Goal: Participate in discussion

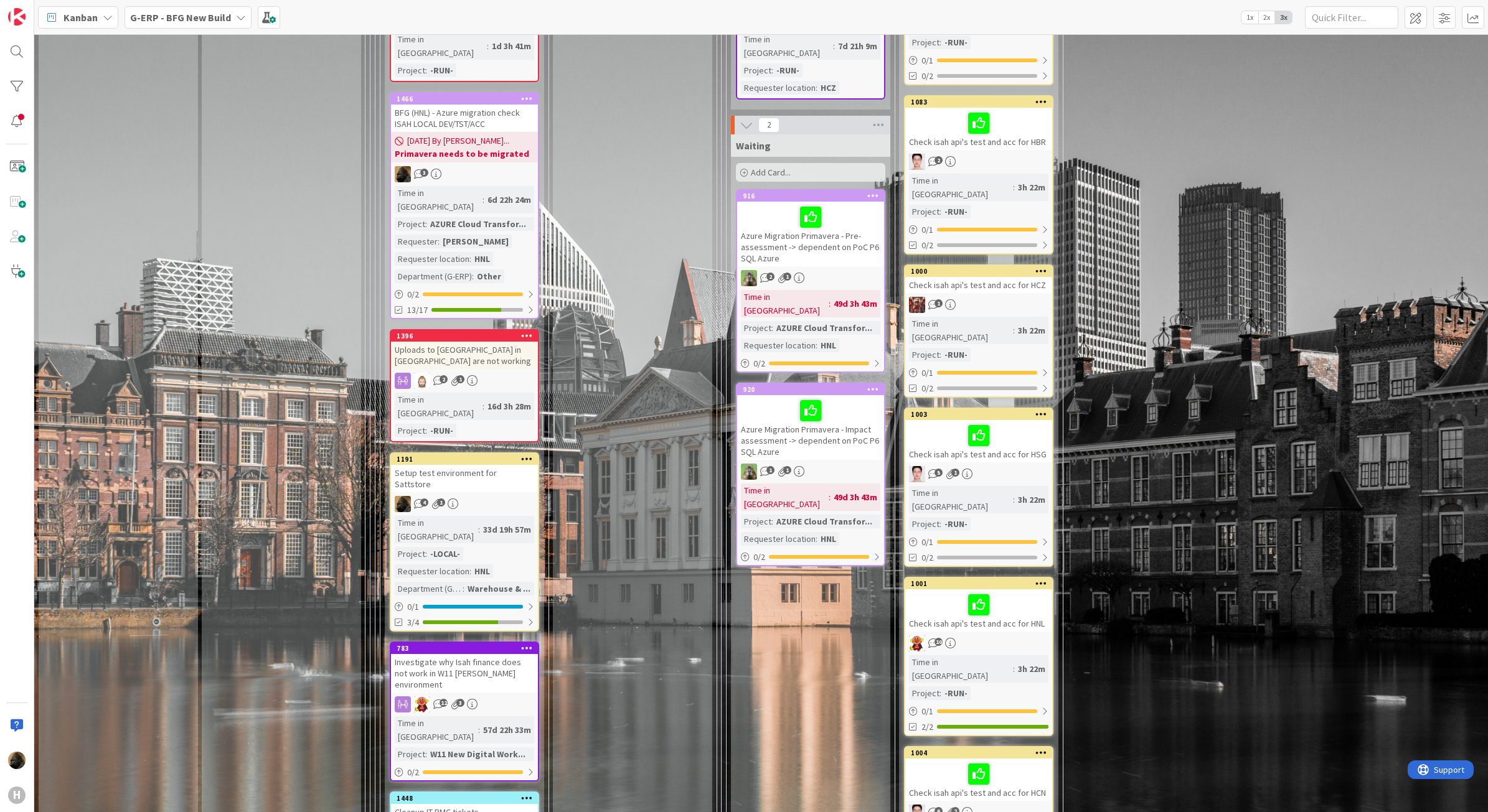
scroll to position [2412, 0]
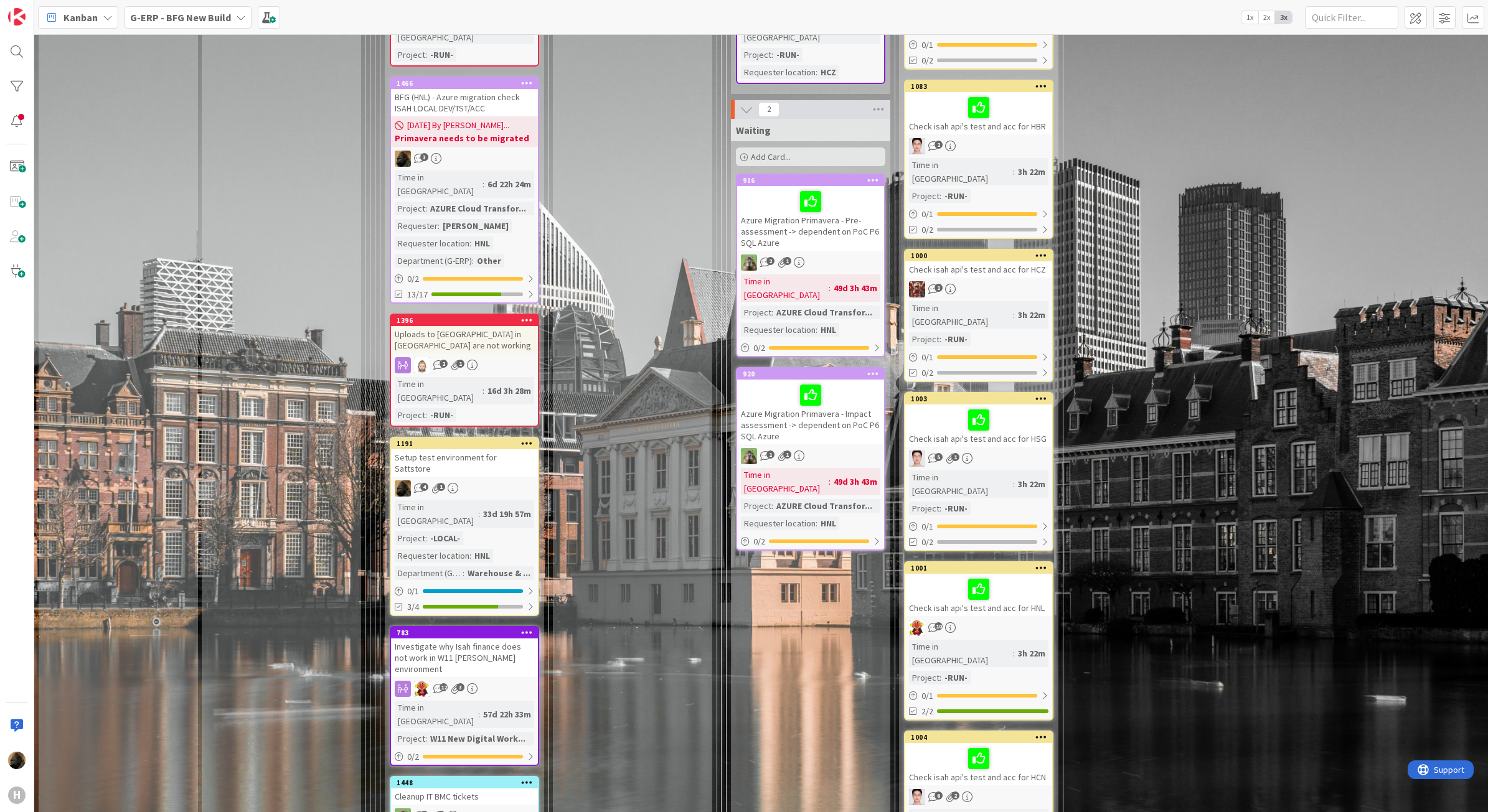
click at [82, 16] on span "Kanban" at bounding box center [81, 18] width 35 height 15
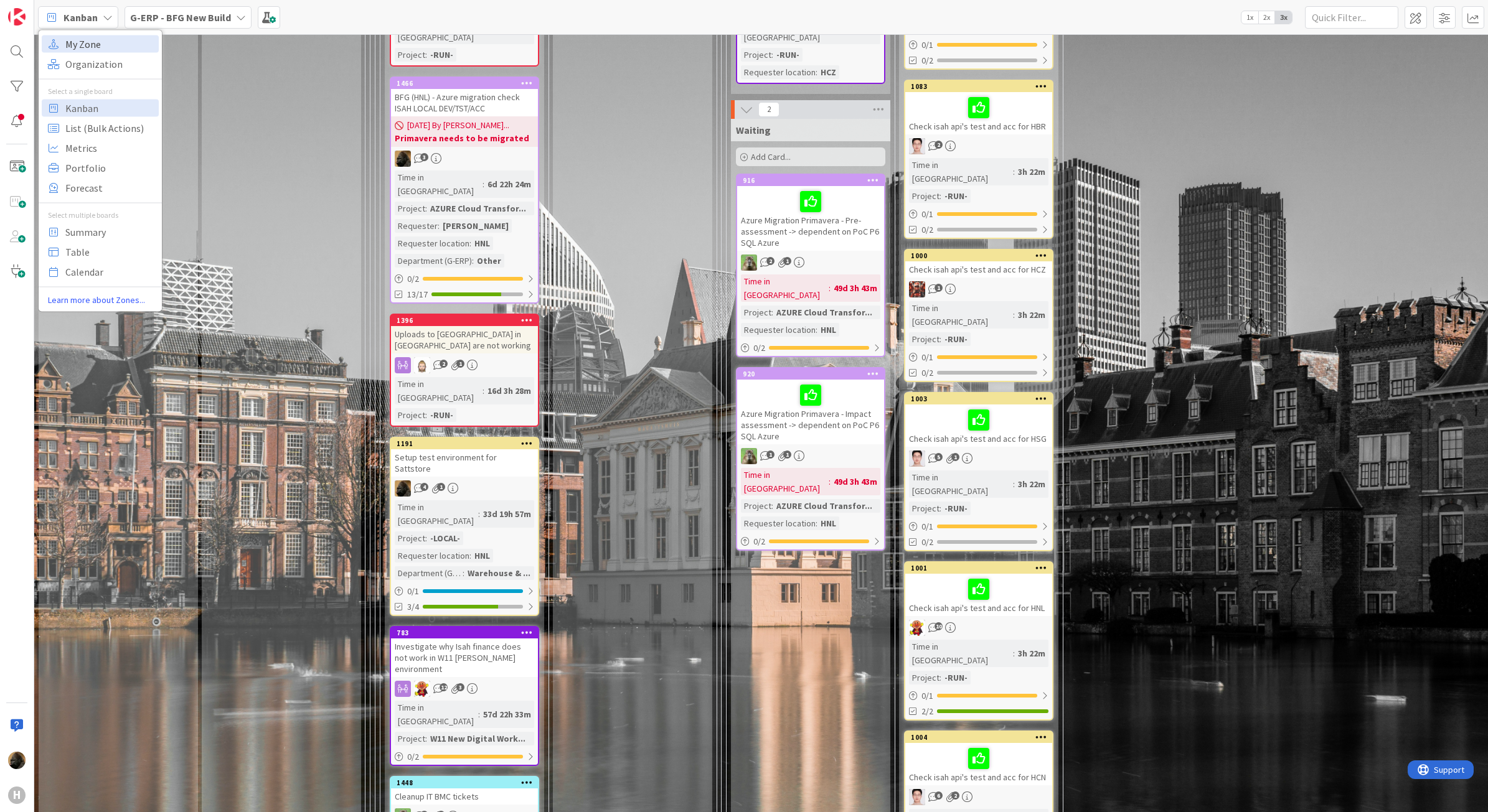
click at [106, 44] on span "My Zone" at bounding box center [110, 44] width 89 height 19
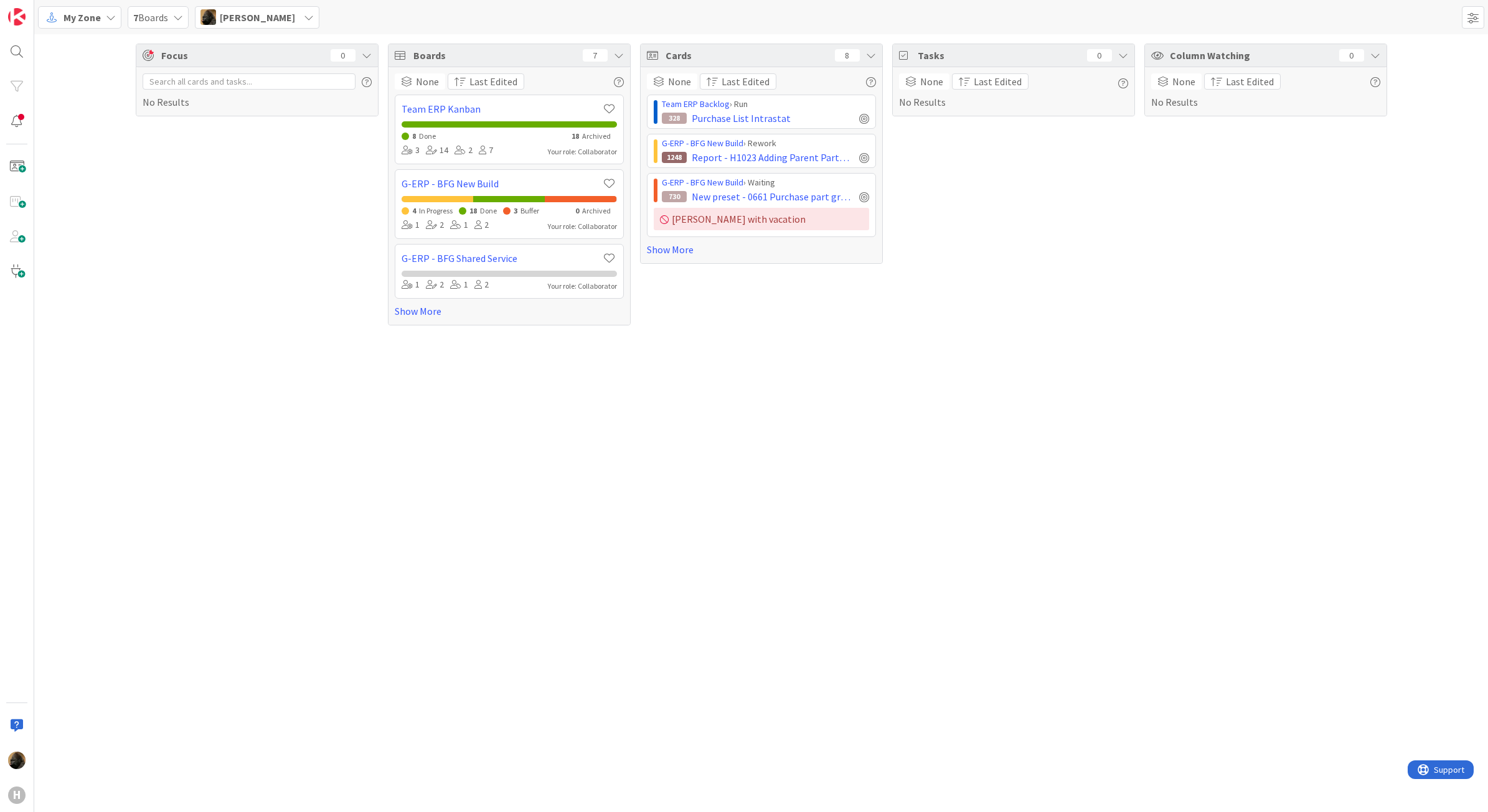
click at [283, 26] on div "[PERSON_NAME]" at bounding box center [257, 17] width 125 height 22
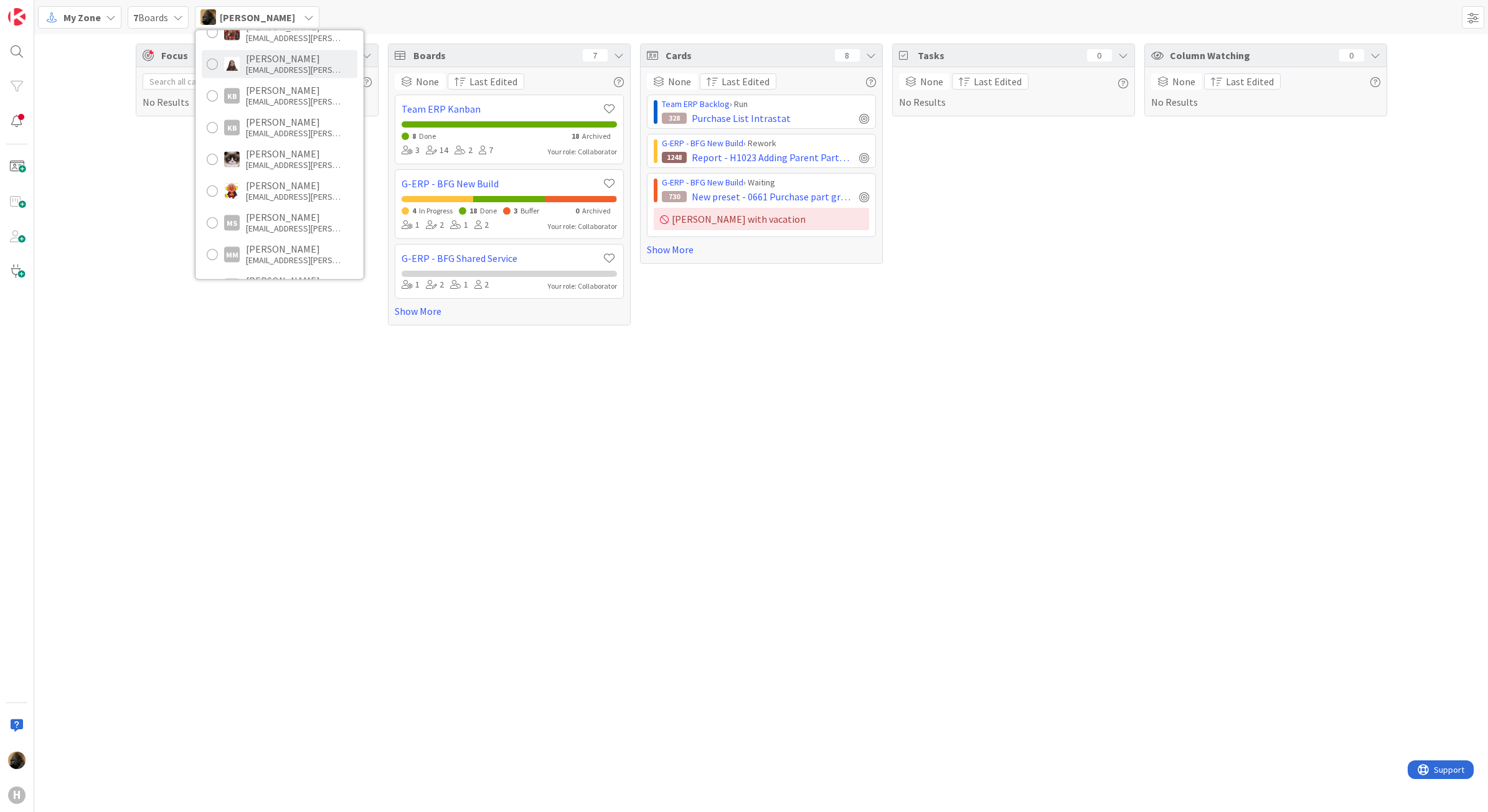
scroll to position [545, 0]
click at [296, 175] on div "[EMAIL_ADDRESS][PERSON_NAME][DOMAIN_NAME]" at bounding box center [295, 172] width 100 height 12
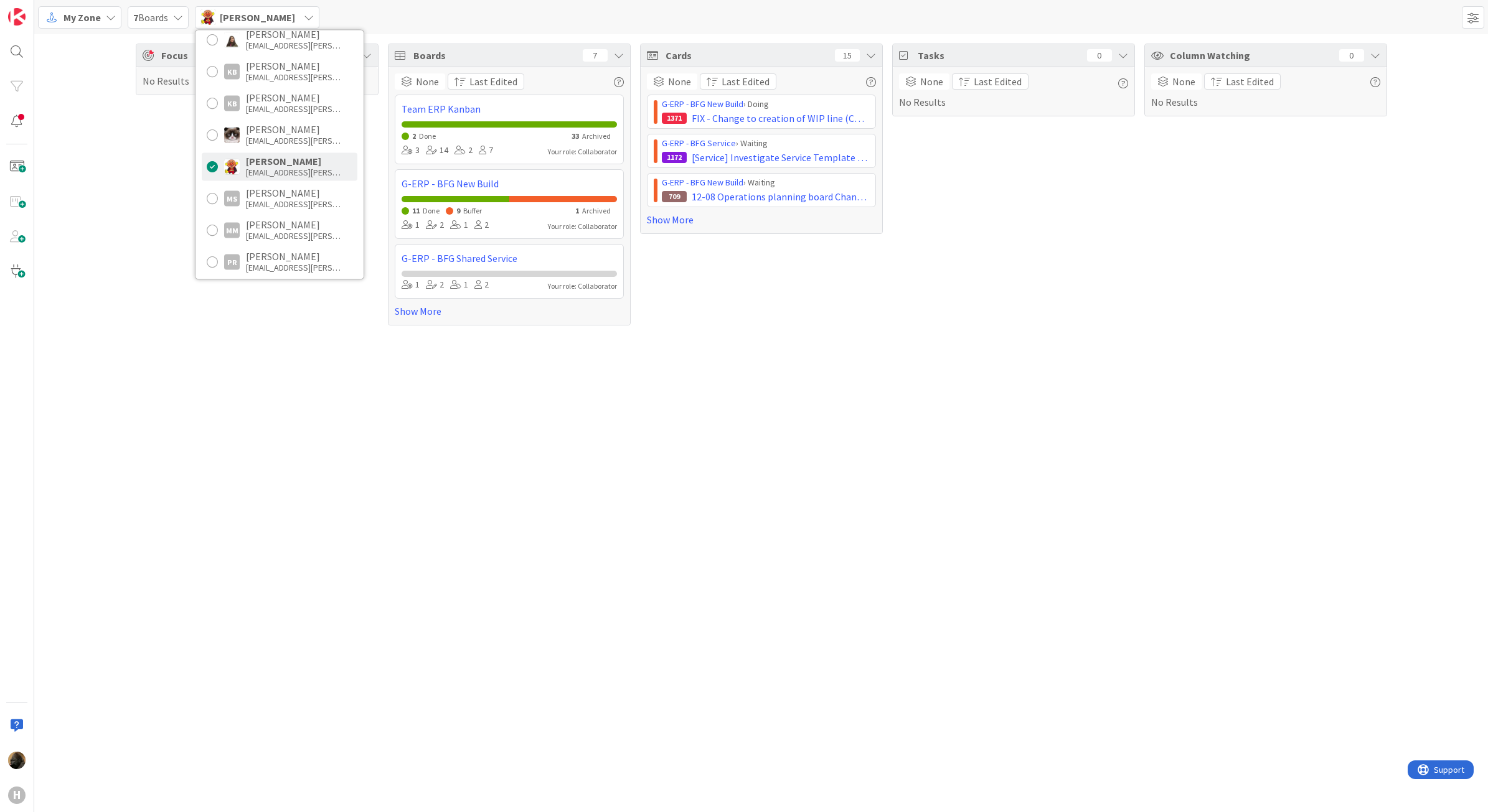
click at [798, 422] on div "Focus 0 No Results Boards 7 None Last Edited Team ERP Kanban 2 Done 33 Archived…" at bounding box center [762, 424] width 1454 height 778
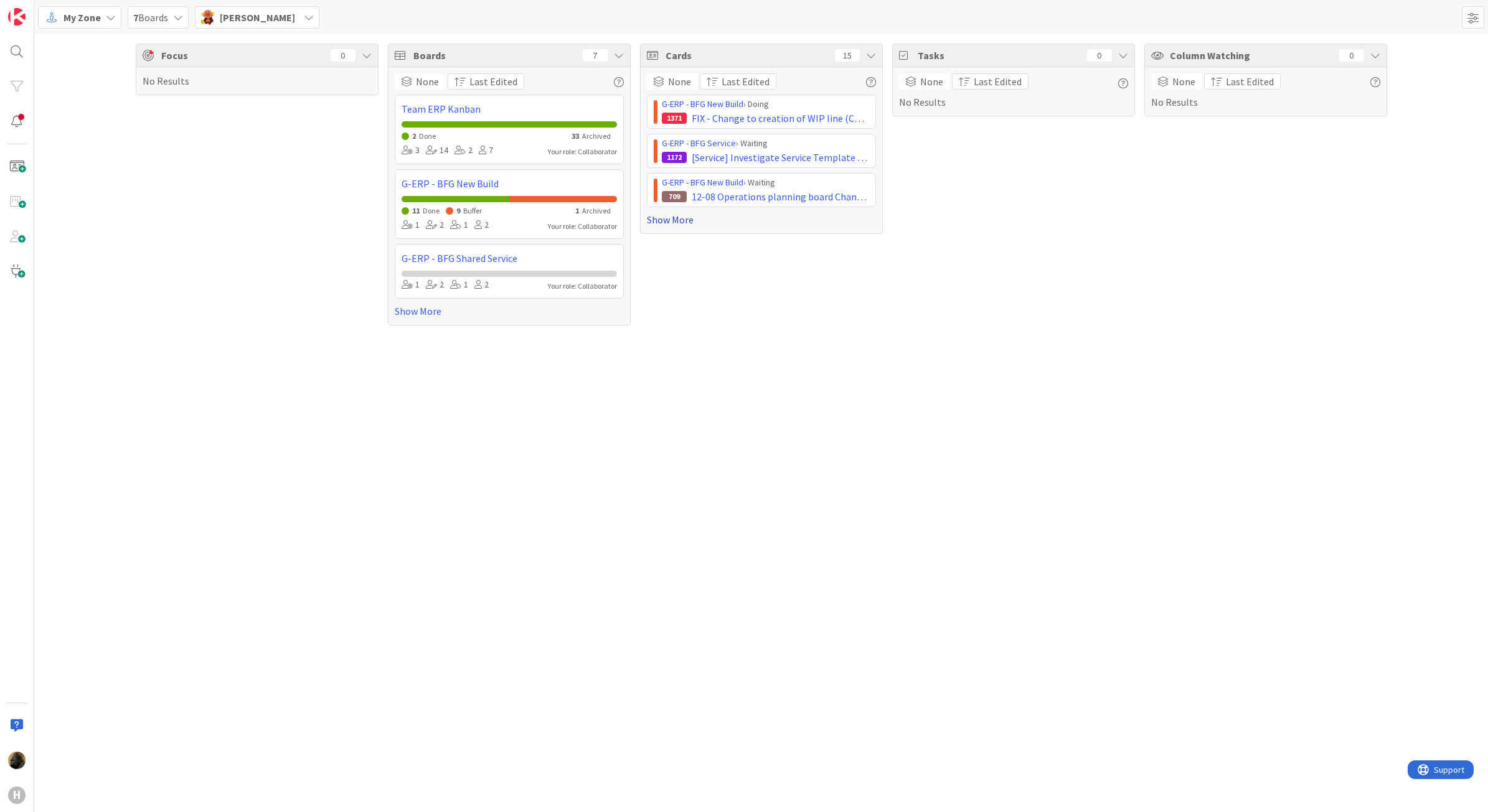
click at [688, 227] on link "Show More" at bounding box center [762, 220] width 229 height 15
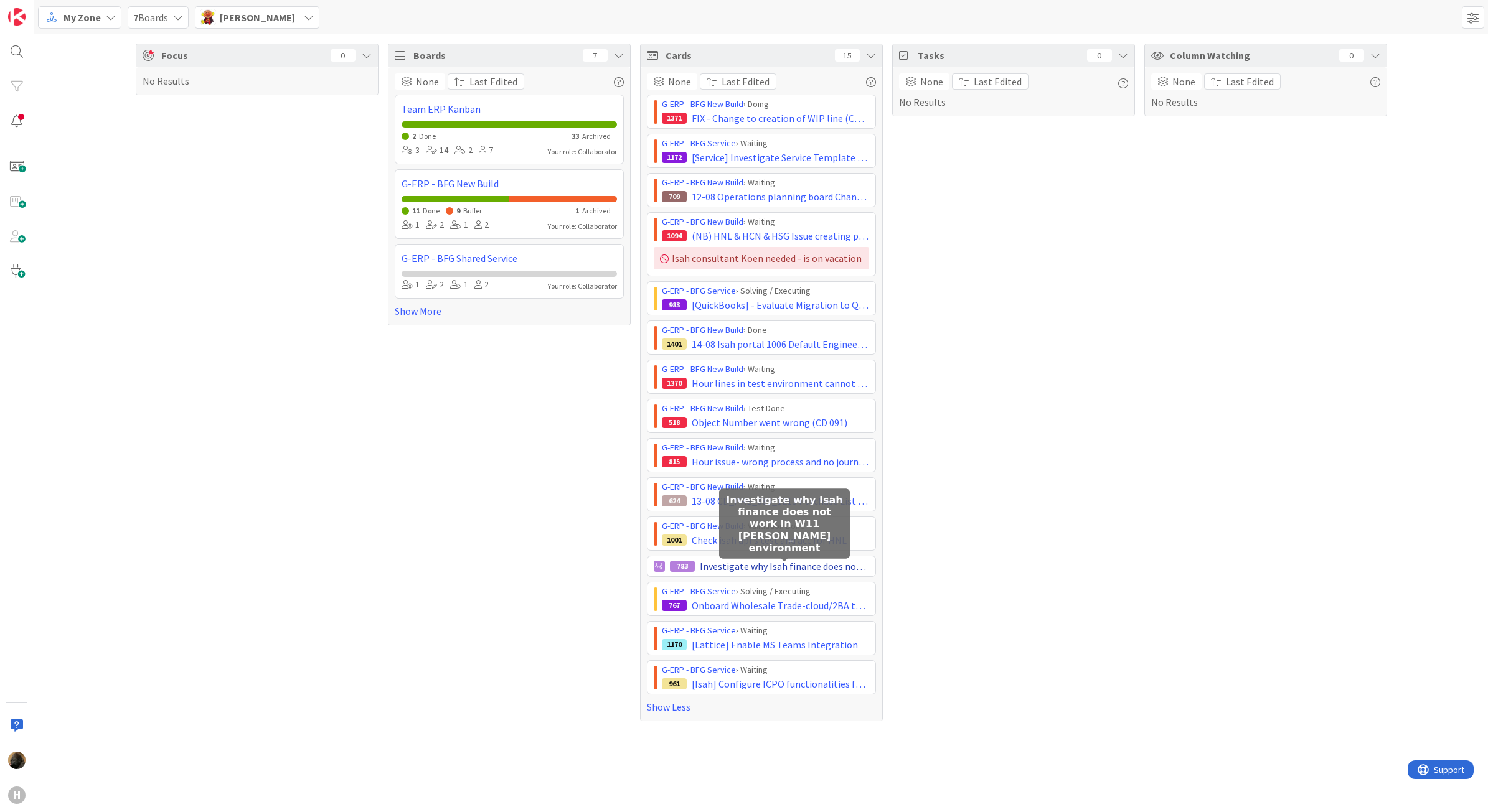
click at [803, 567] on span "Investigate why Isah finance does not work in W11 [PERSON_NAME] environment" at bounding box center [785, 566] width 169 height 15
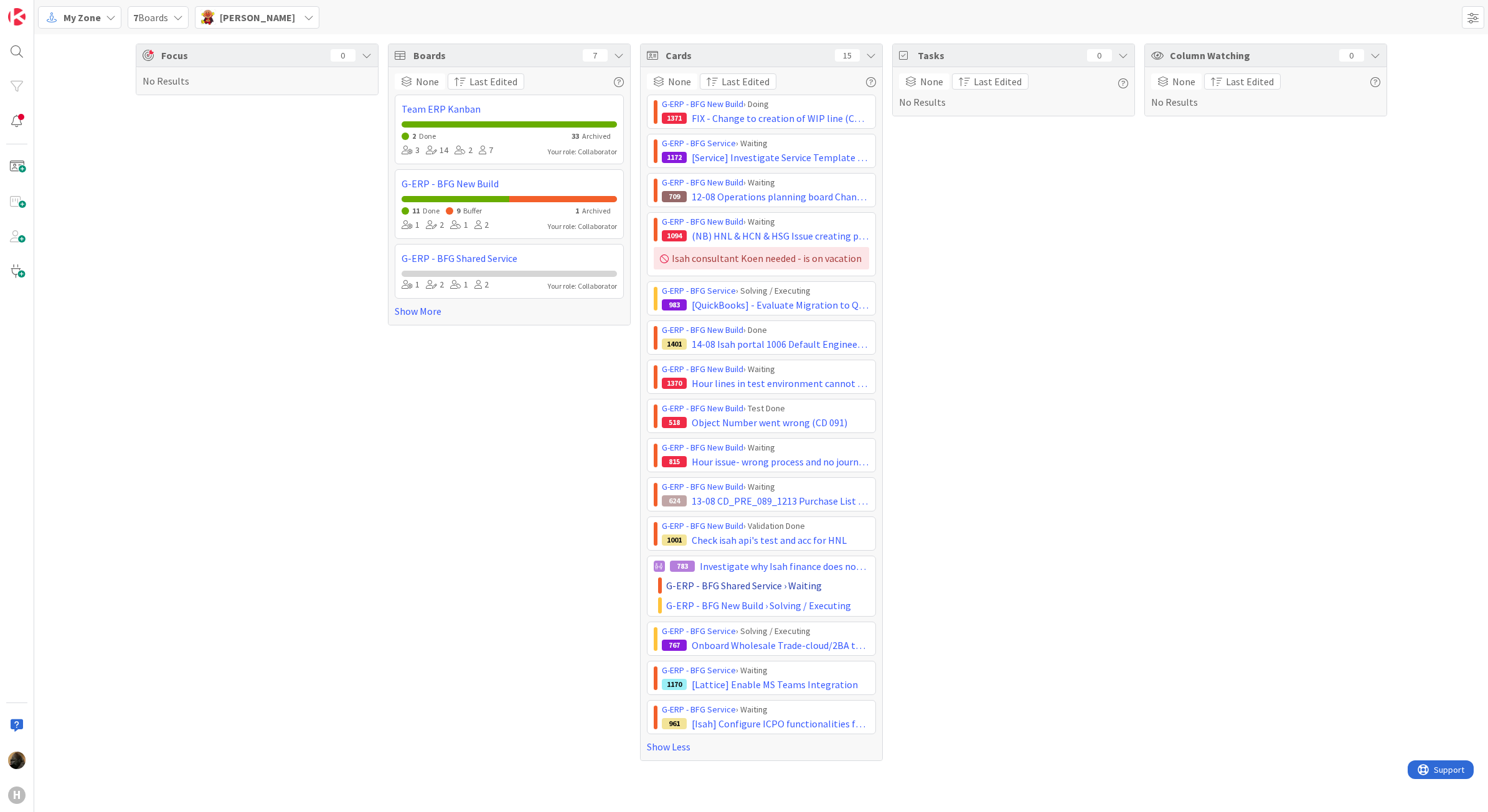
click at [794, 589] on span "G-ERP - BFG Shared Service › Waiting" at bounding box center [744, 585] width 156 height 15
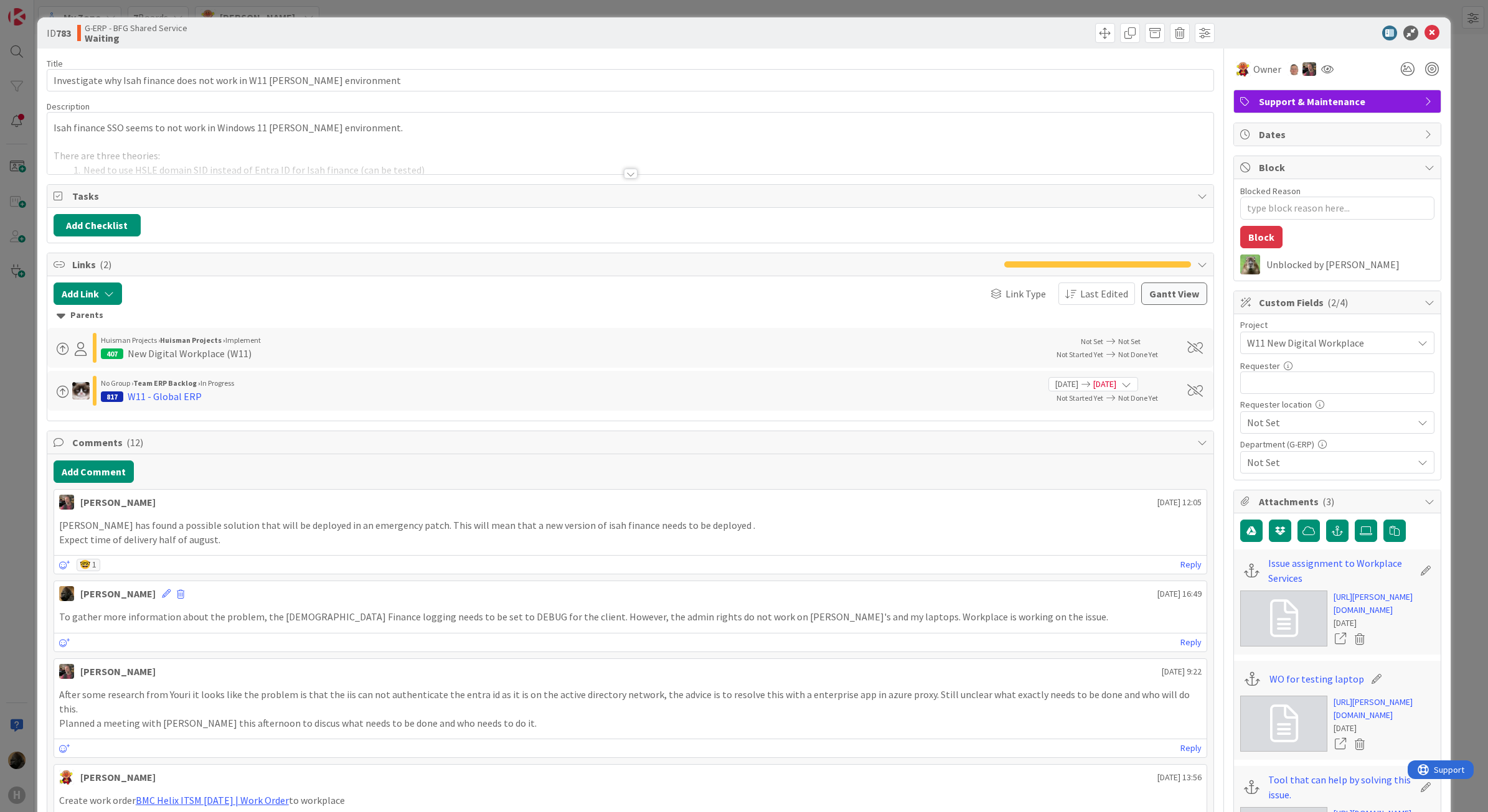
type textarea "x"
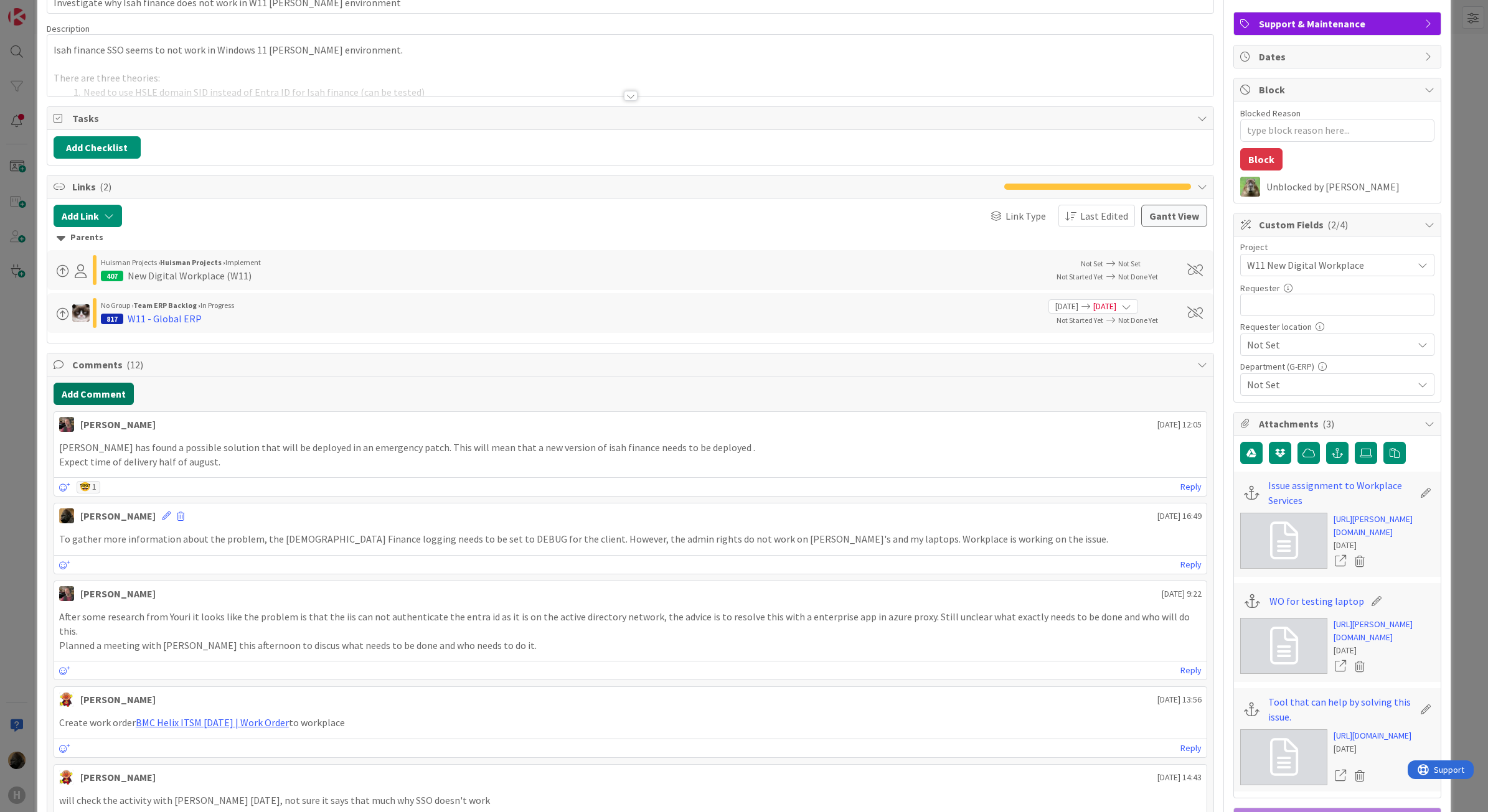
click at [66, 394] on button "Add Comment" at bounding box center [93, 394] width 81 height 22
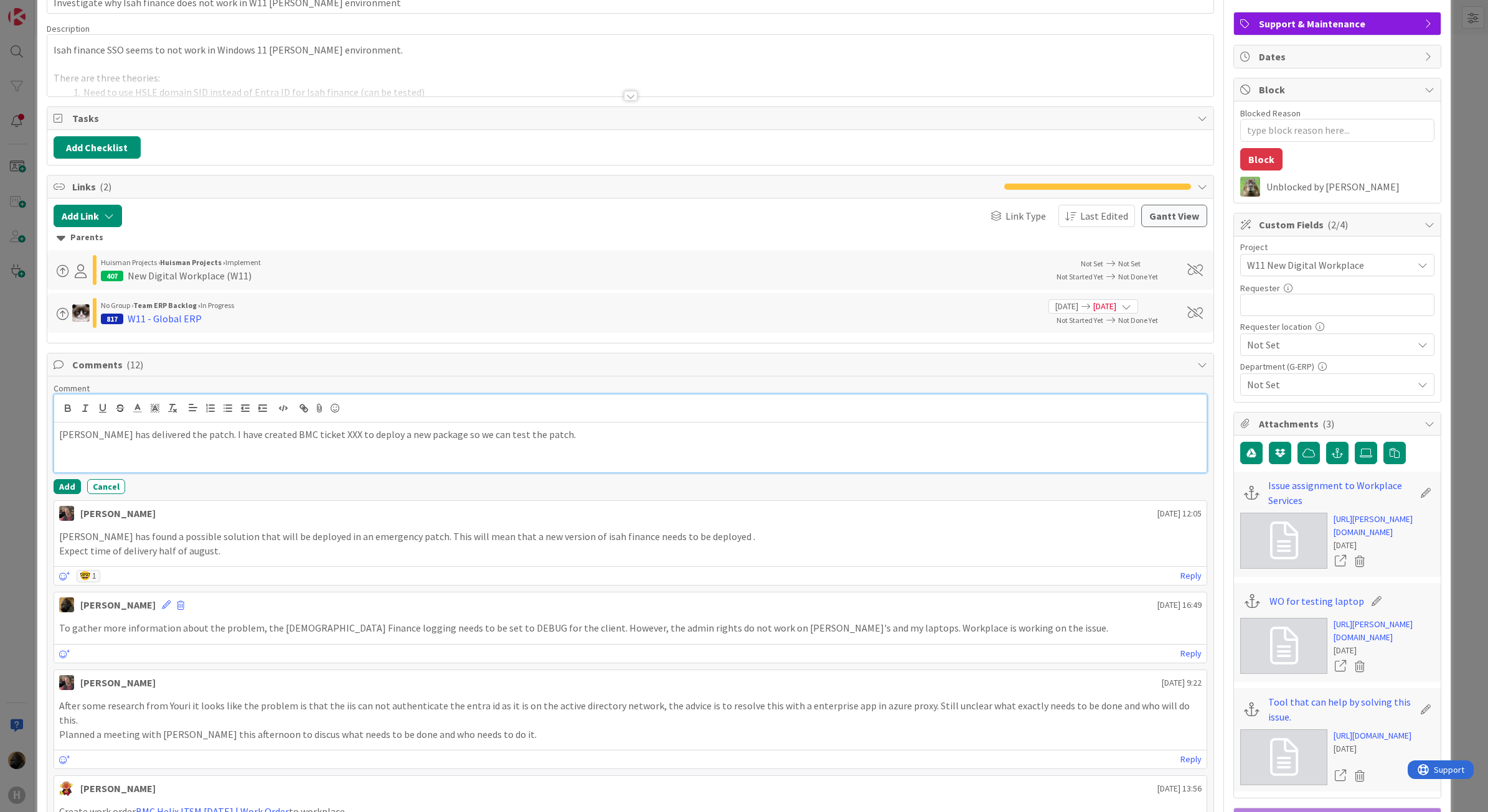
click at [540, 442] on p "[PERSON_NAME] has delivered the patch. I have created BMC ticket XXX to deploy …" at bounding box center [630, 434] width 1143 height 14
